Goal: Find specific page/section: Find specific page/section

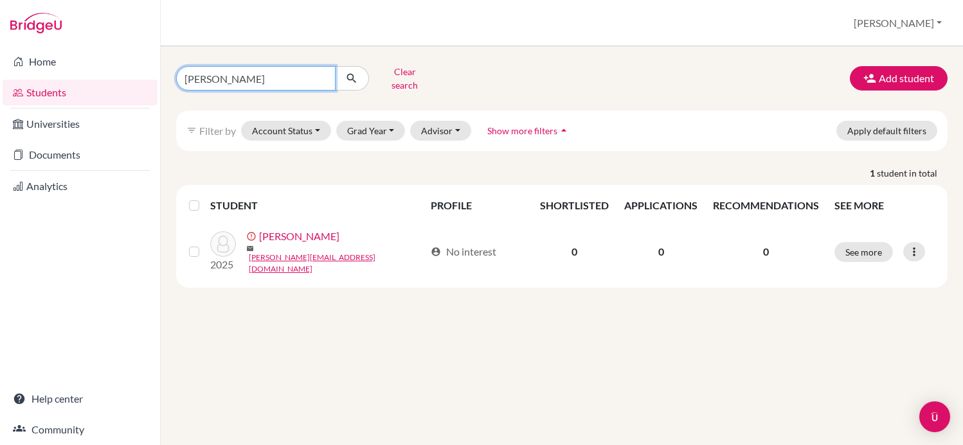
click at [274, 78] on input "[PERSON_NAME]" at bounding box center [255, 78] width 159 height 24
type input "[PERSON_NAME]"
click button "submit" at bounding box center [352, 78] width 34 height 24
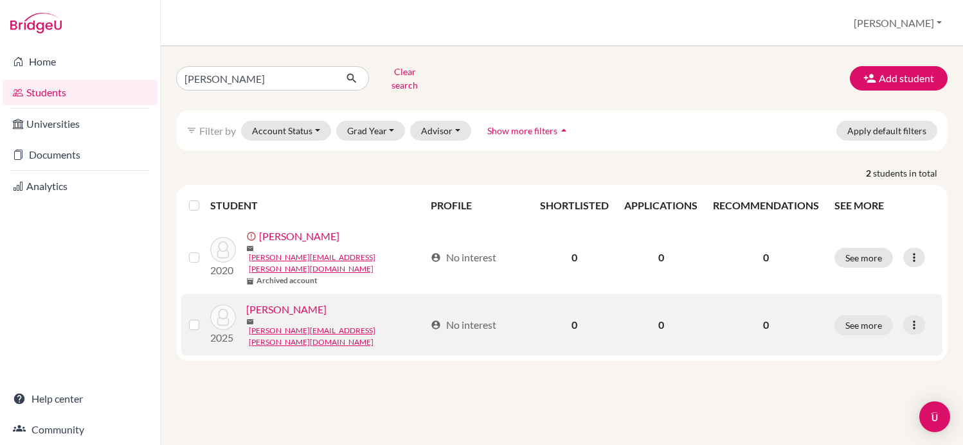
click at [300, 302] on link "[PERSON_NAME]" at bounding box center [286, 309] width 80 height 15
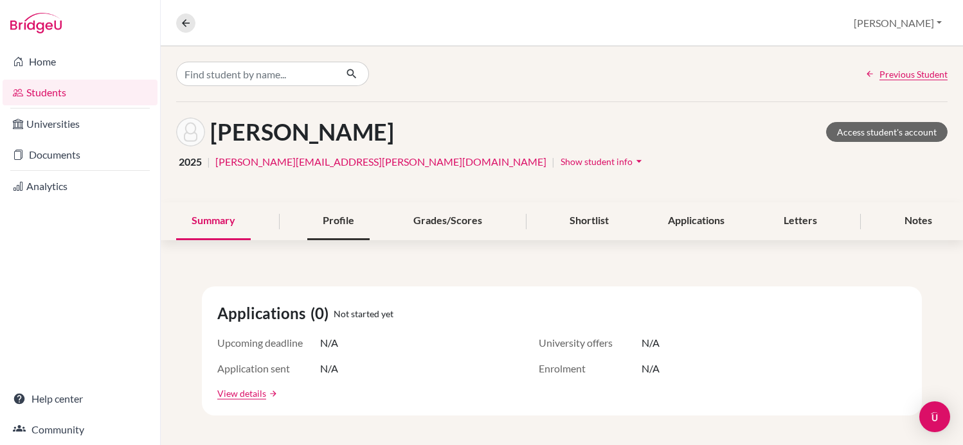
click at [343, 213] on div "Profile" at bounding box center [338, 221] width 62 height 38
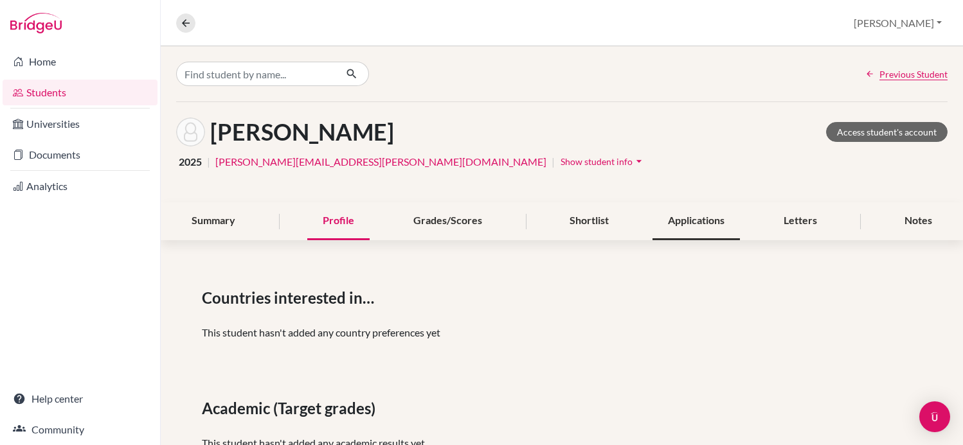
click at [705, 224] on div "Applications" at bounding box center [695, 221] width 87 height 38
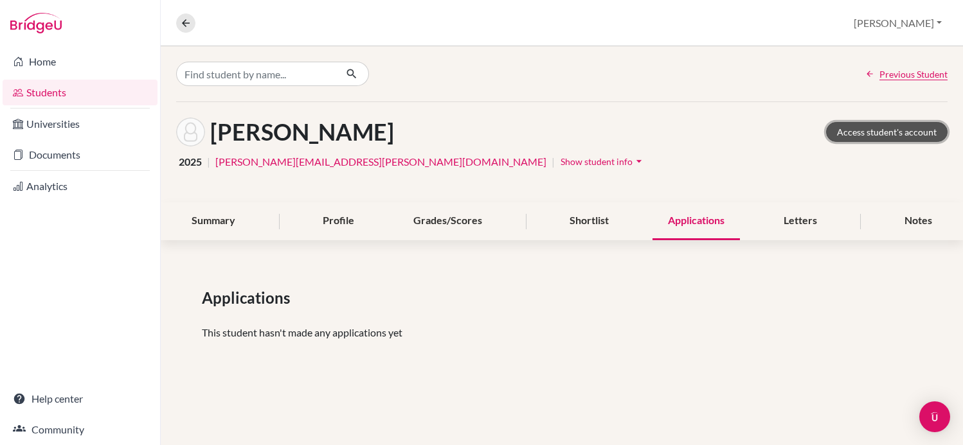
click at [874, 134] on link "Access student's account" at bounding box center [886, 132] width 121 height 20
